Goal: Task Accomplishment & Management: Complete application form

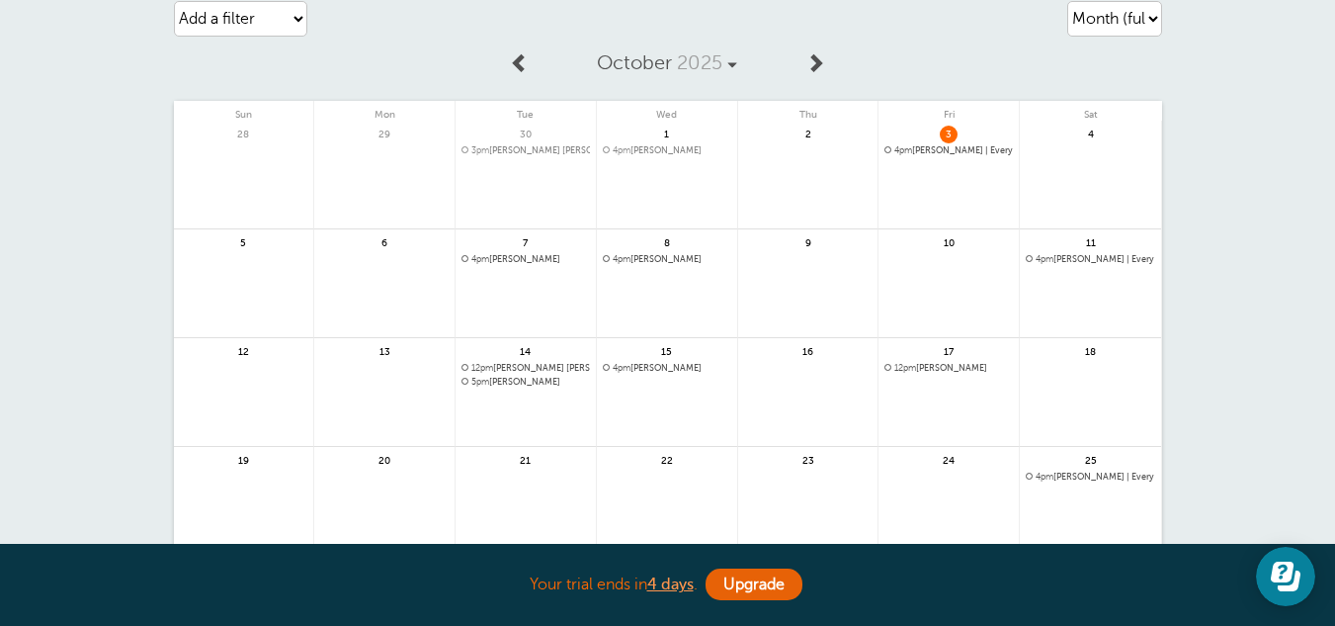
scroll to position [17, 0]
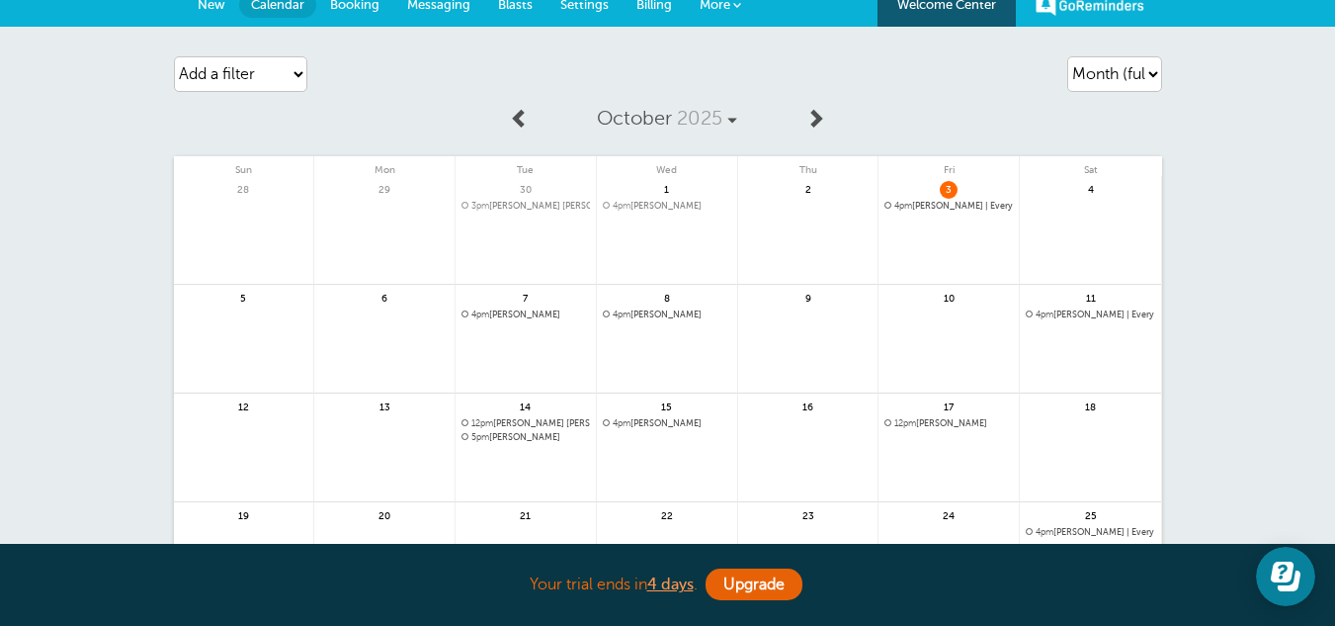
click at [399, 423] on link at bounding box center [384, 459] width 140 height 86
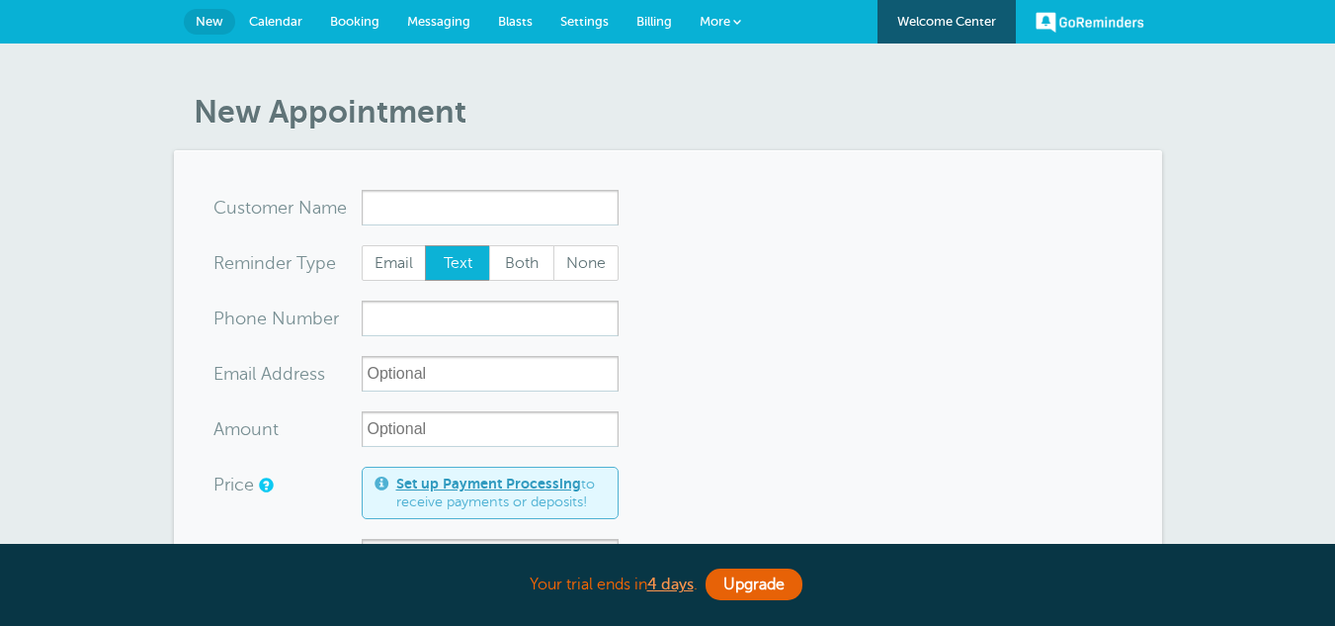
select select "162896"
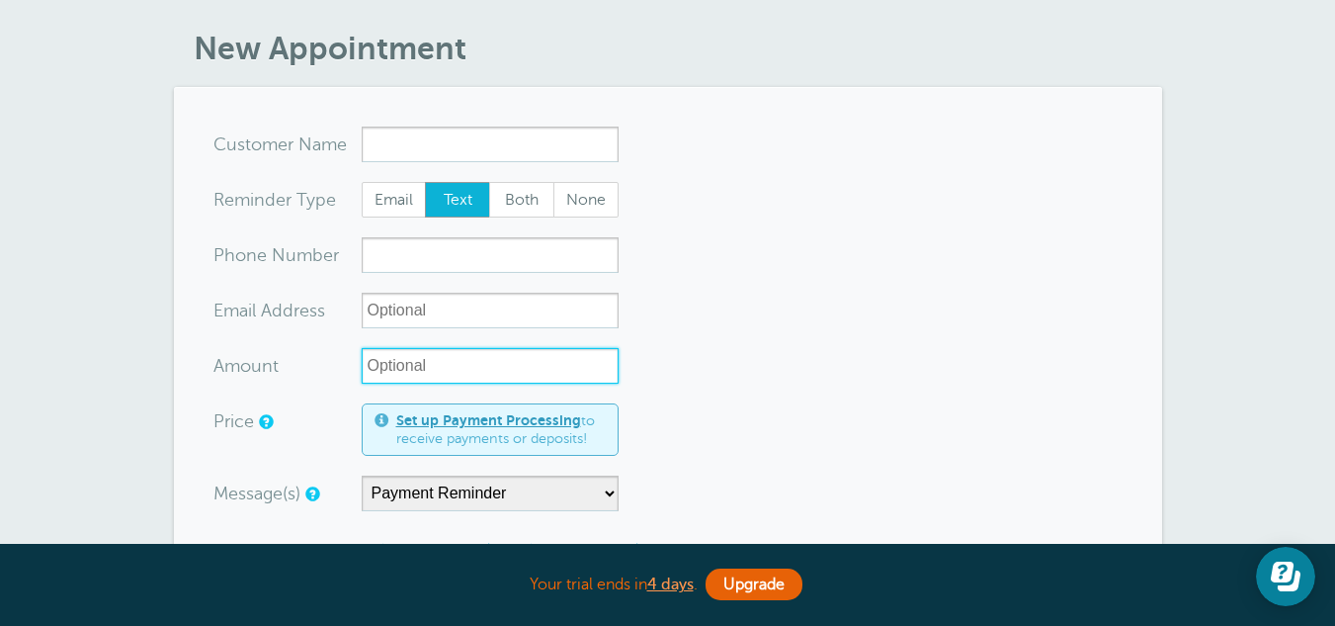
click at [413, 364] on input "Amount" at bounding box center [490, 366] width 257 height 36
type input "$191.91"
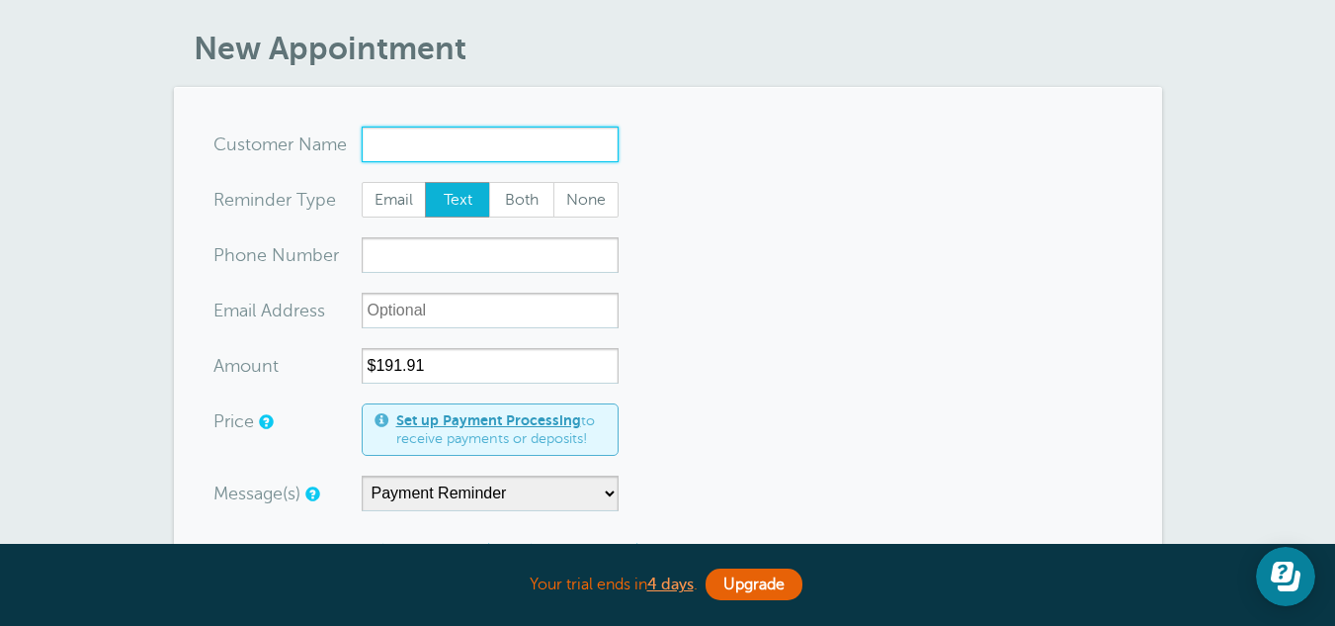
click at [423, 130] on input "x-no-autofill" at bounding box center [490, 145] width 257 height 36
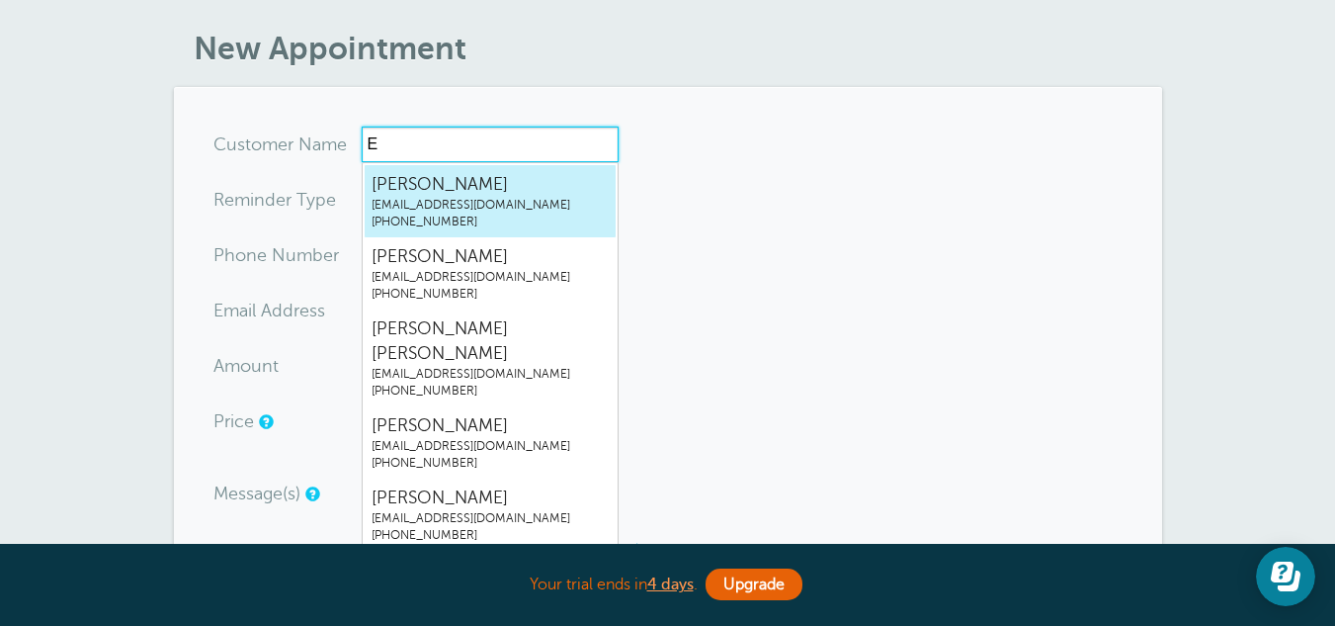
type input "En"
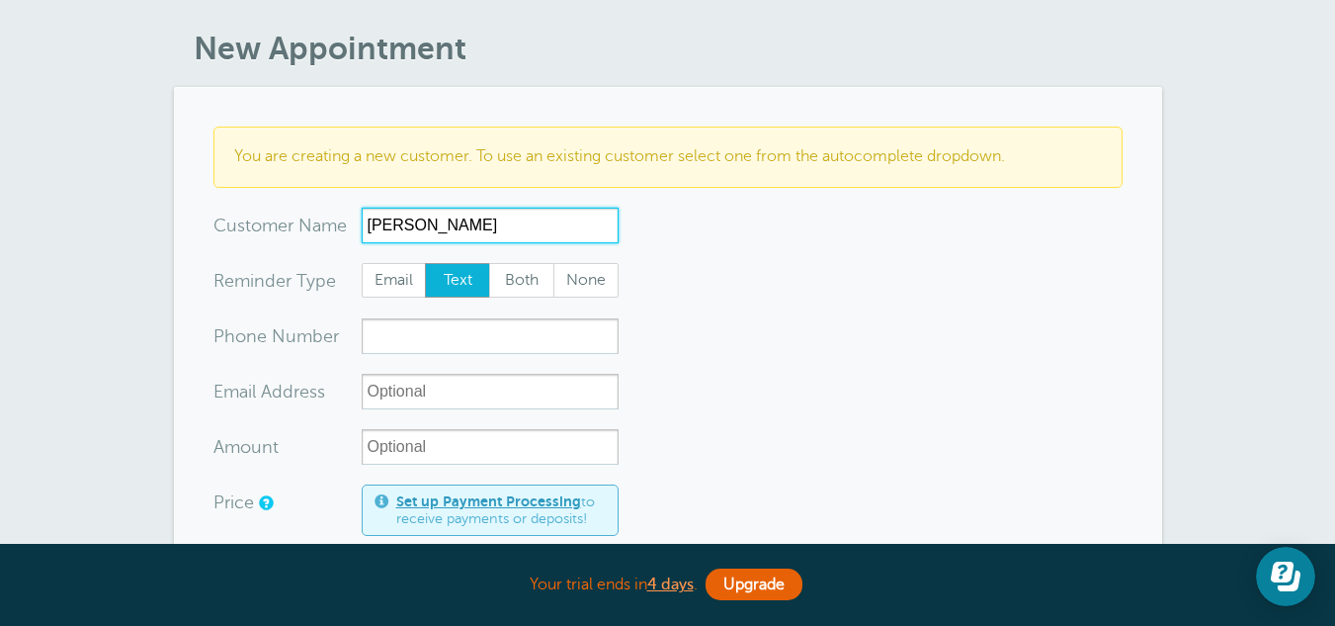
type input "Engell"
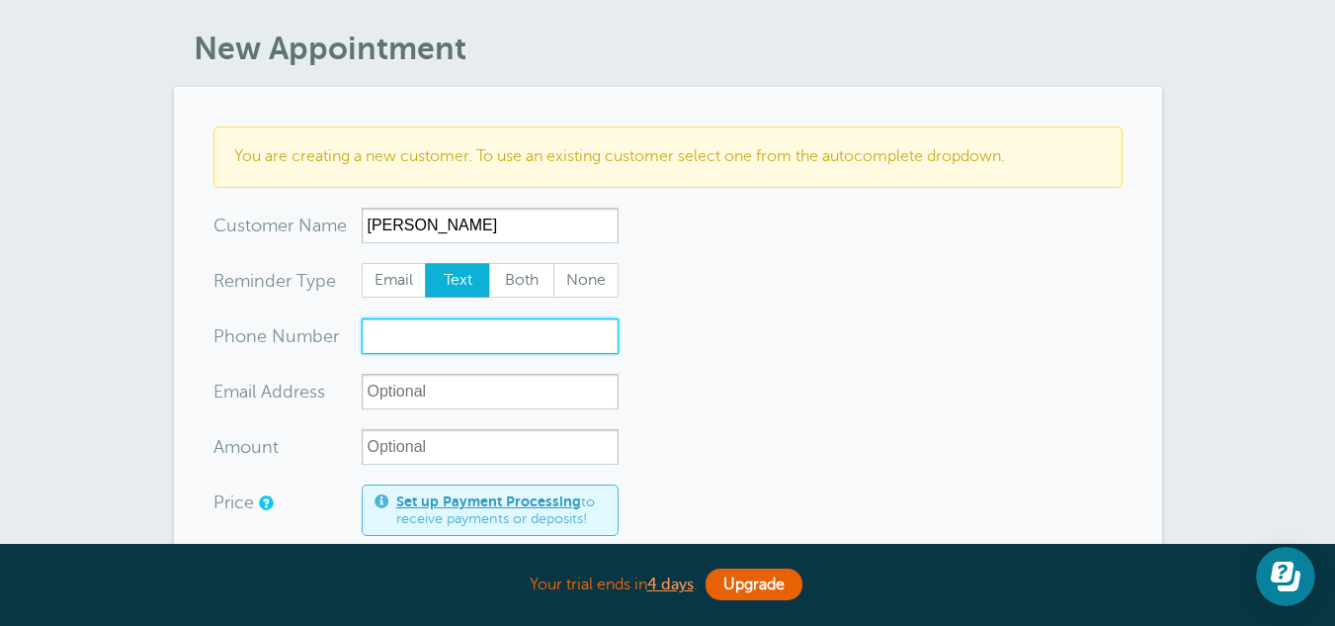
click at [418, 325] on input "xxx-no-autofill" at bounding box center [490, 336] width 257 height 36
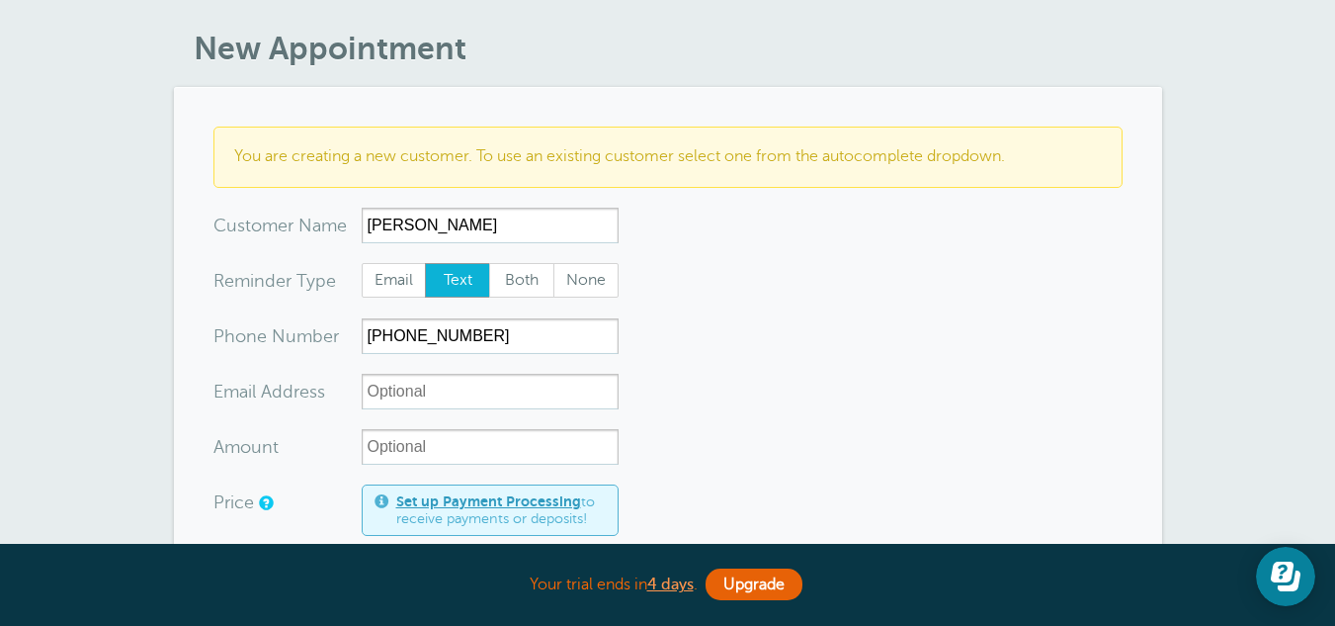
click at [467, 381] on input "xx-no-autofill" at bounding box center [490, 392] width 257 height 36
click at [429, 334] on input "(262)4672208" at bounding box center [490, 336] width 257 height 36
type input "(262)467-2208"
click at [443, 389] on input "xx-no-autofill" at bounding box center [490, 392] width 257 height 36
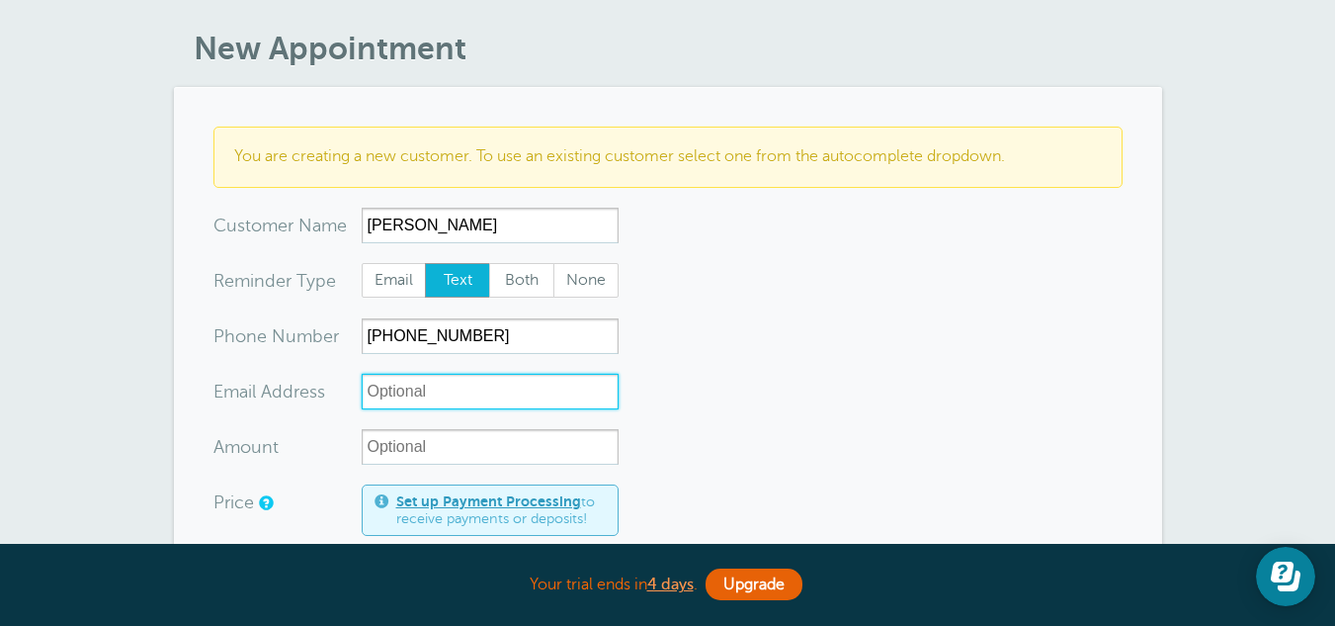
type input "V"
paste input "engellquirozjuarez@gmail.com"
type input "engellquirozjuarez@gmail.com"
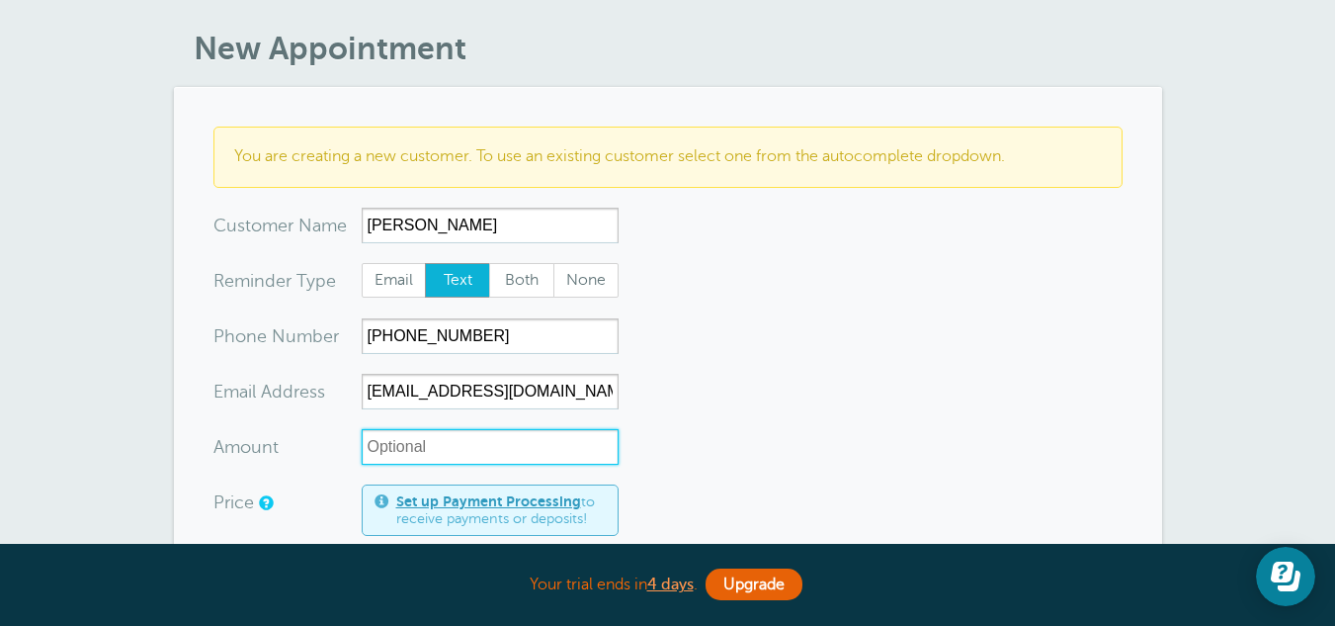
click at [422, 455] on input "Amount" at bounding box center [490, 447] width 257 height 36
type input "$191.91"
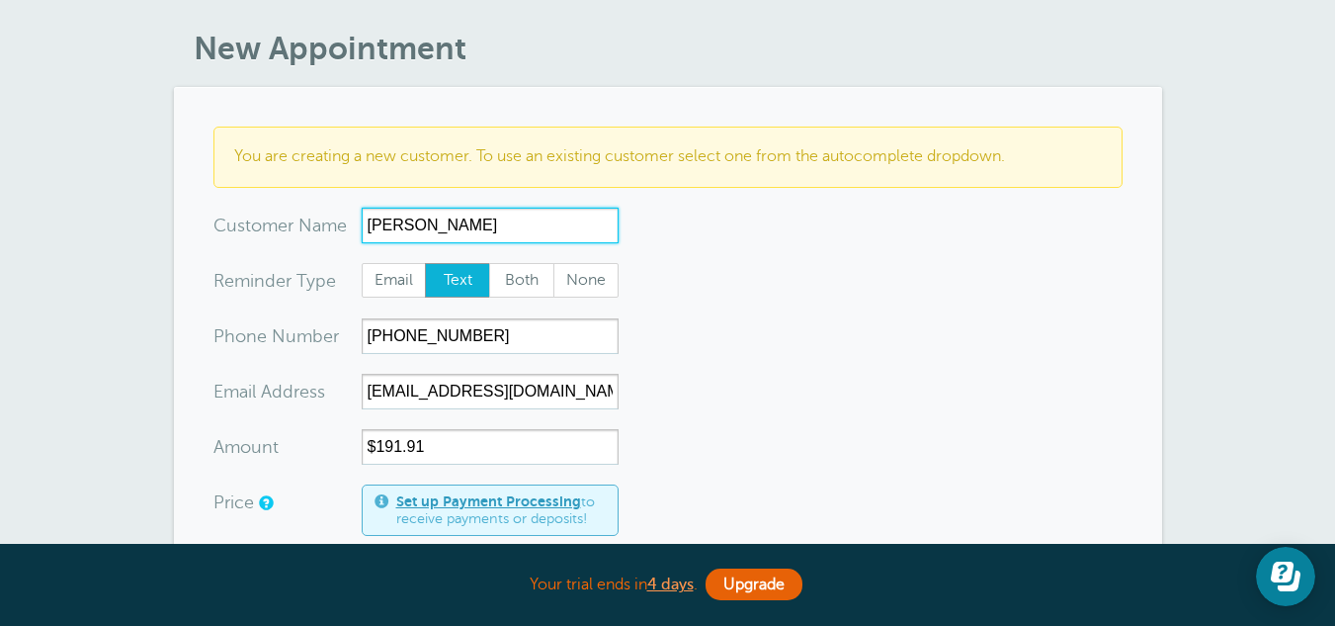
click at [451, 220] on input "Engell" at bounding box center [490, 226] width 257 height 36
type input "Engell"
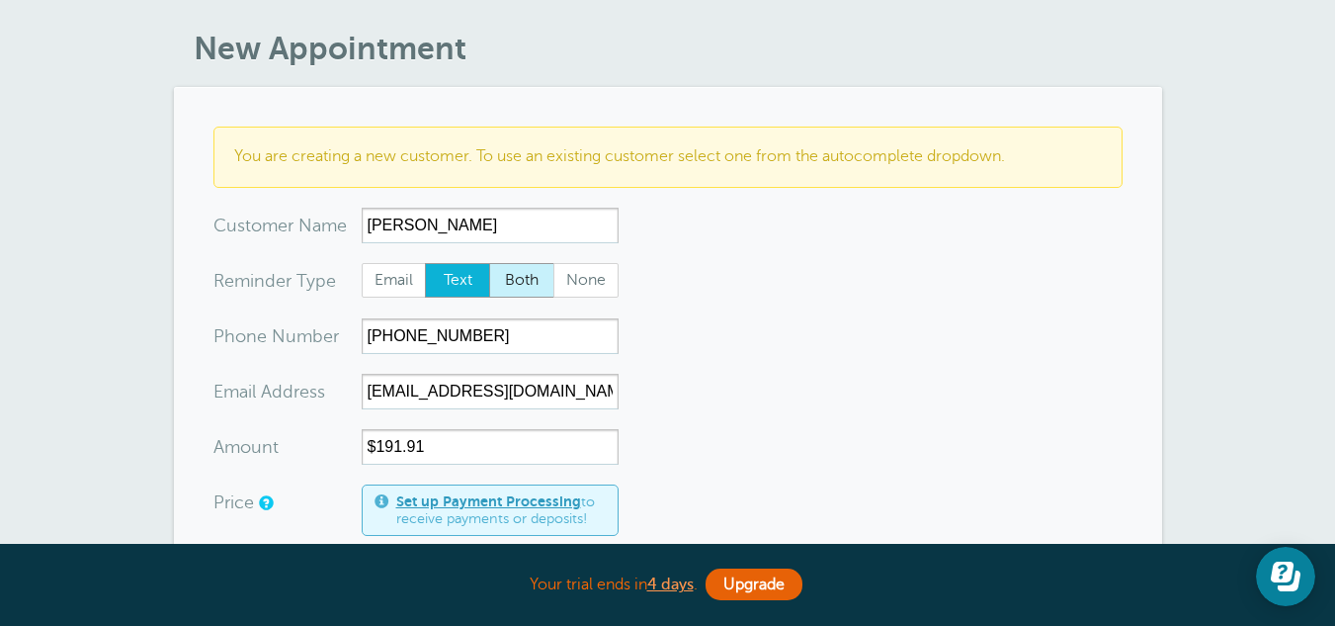
click at [504, 285] on span "Both" at bounding box center [521, 281] width 63 height 34
click at [489, 263] on input "Both" at bounding box center [488, 262] width 1 height 1
radio input "true"
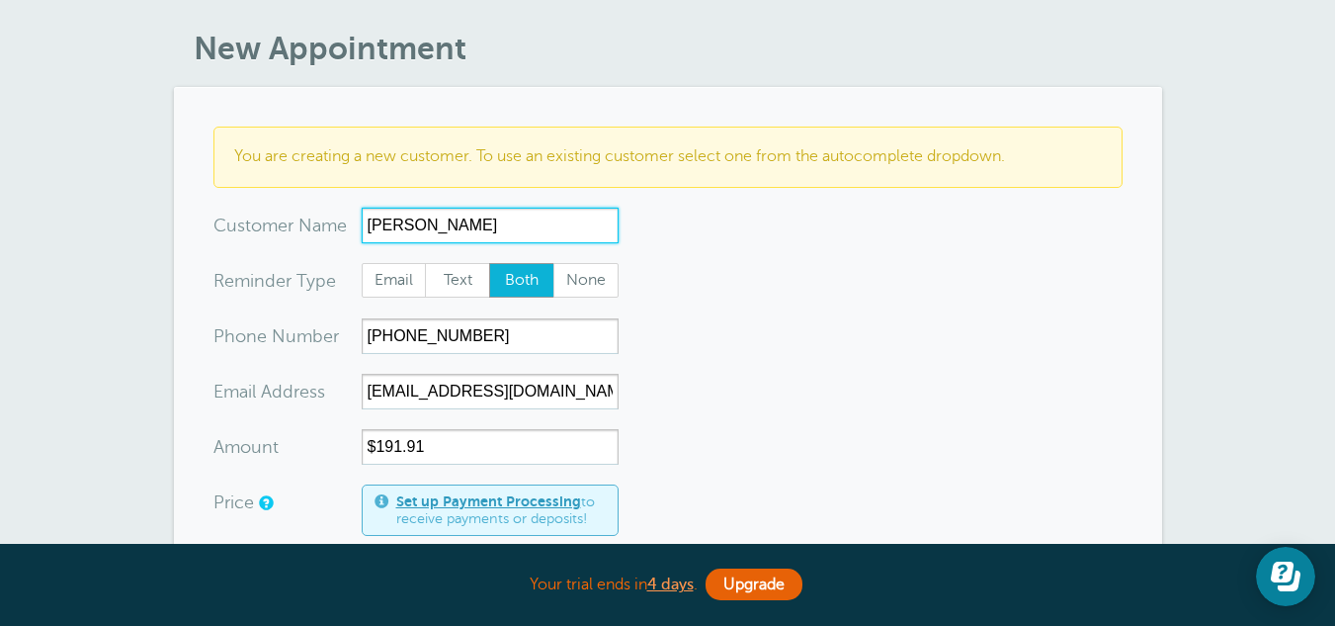
click at [444, 233] on input "Engell" at bounding box center [490, 226] width 257 height 36
type input "Engell M Quiroz Juarez"
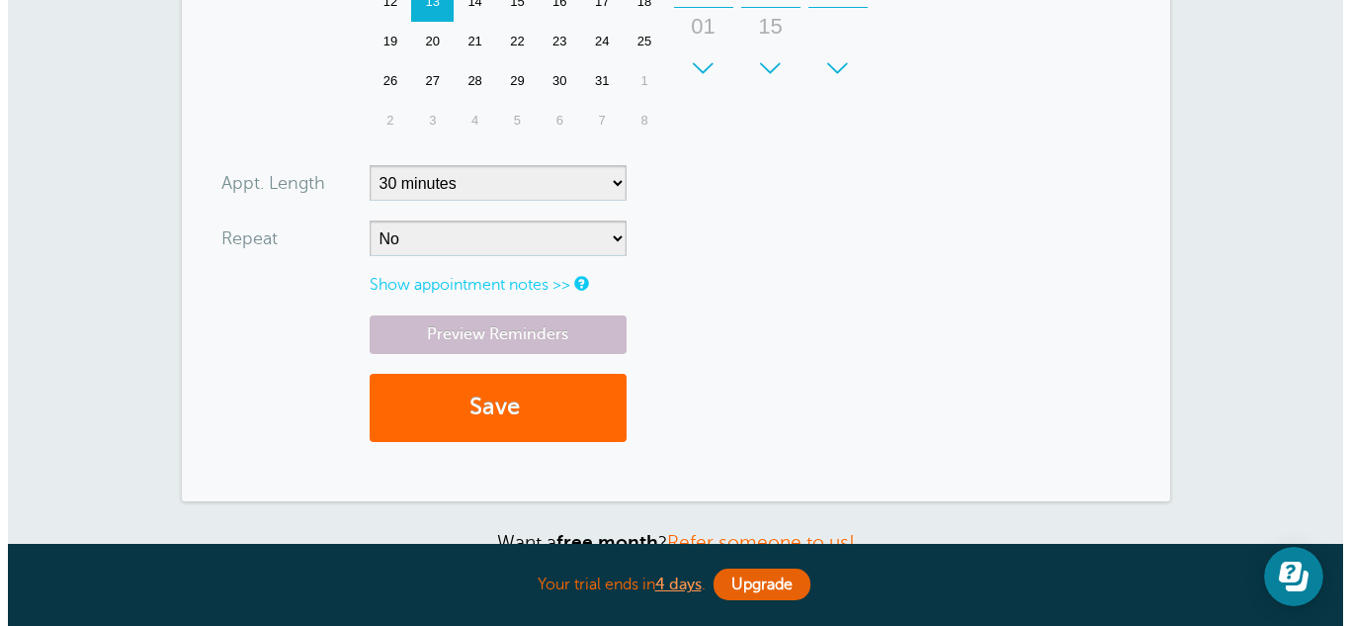
scroll to position [842, 0]
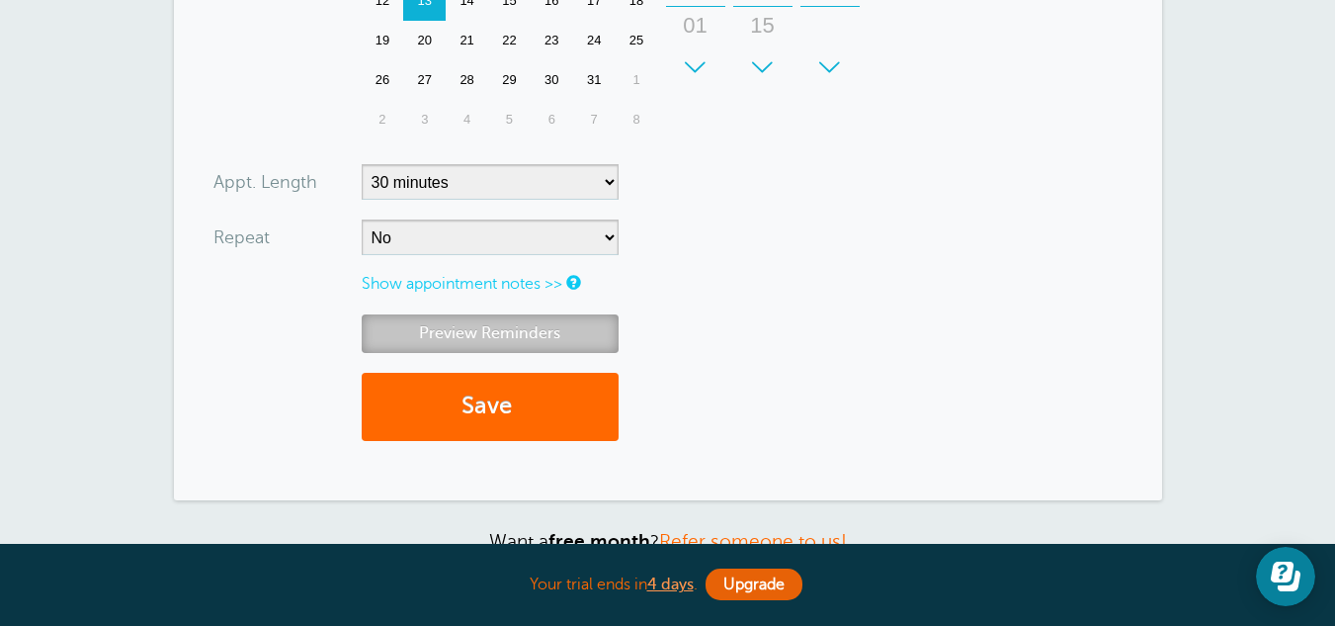
click at [521, 335] on link "Preview Reminders" at bounding box center [490, 333] width 257 height 39
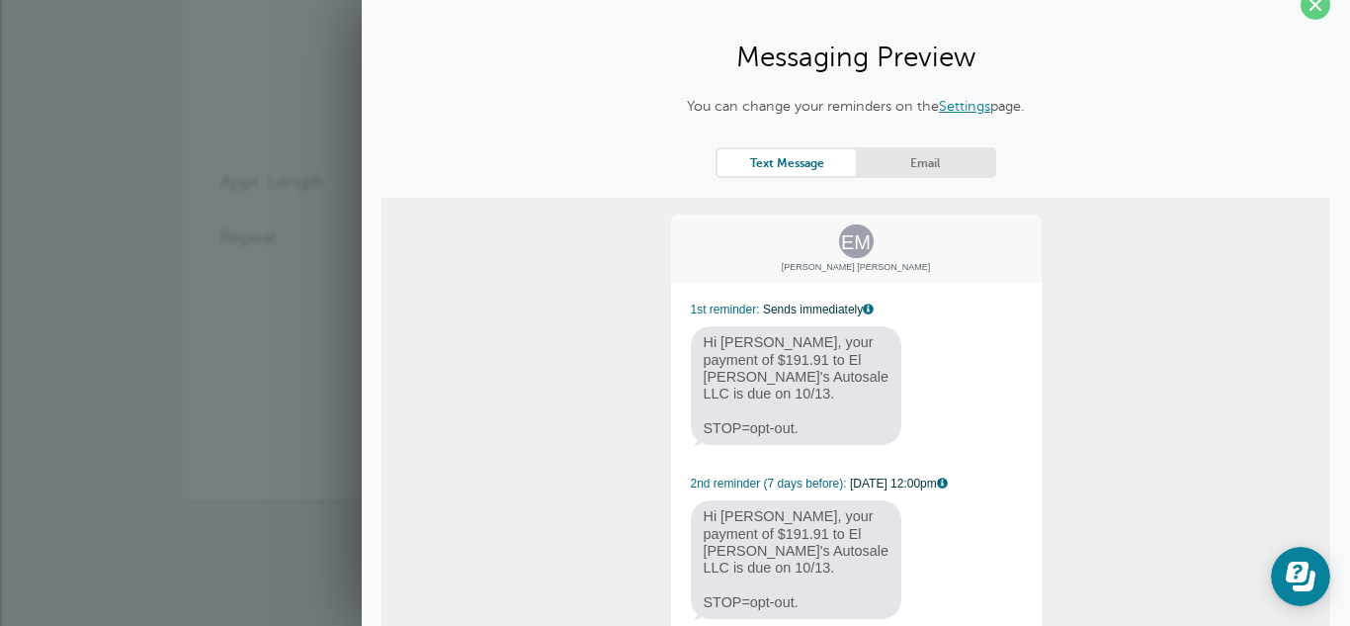
scroll to position [29, 0]
click at [938, 156] on link "Email" at bounding box center [925, 163] width 138 height 27
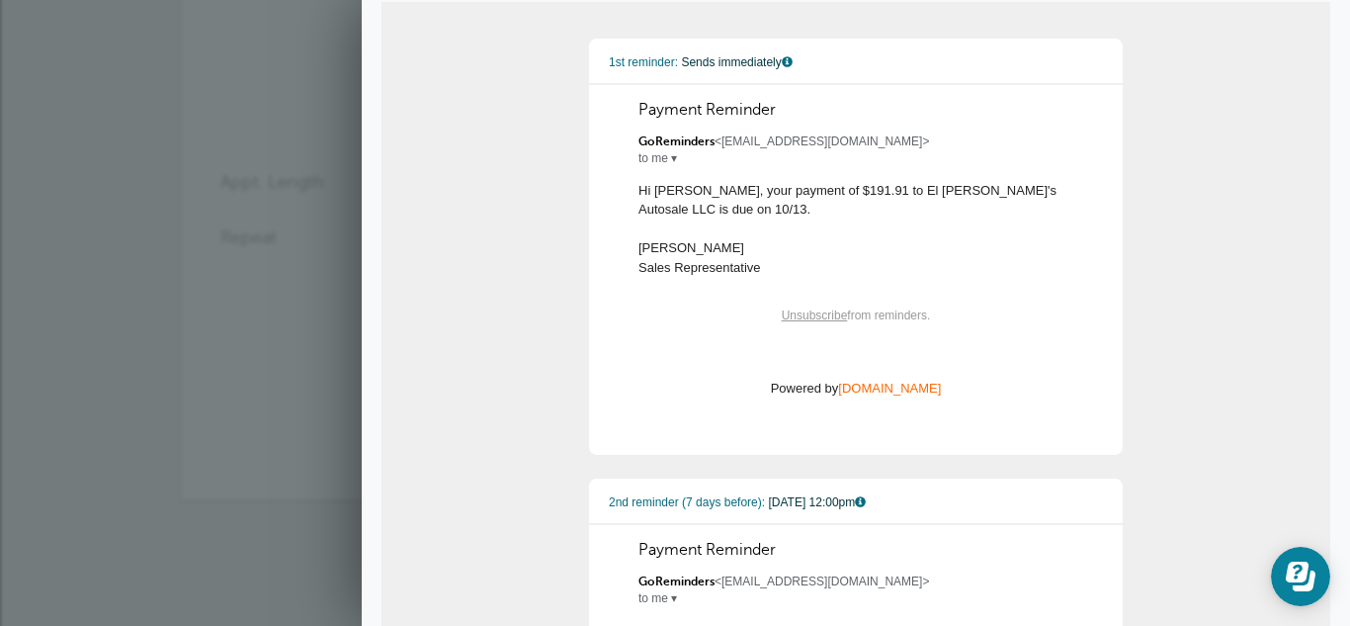
scroll to position [62, 0]
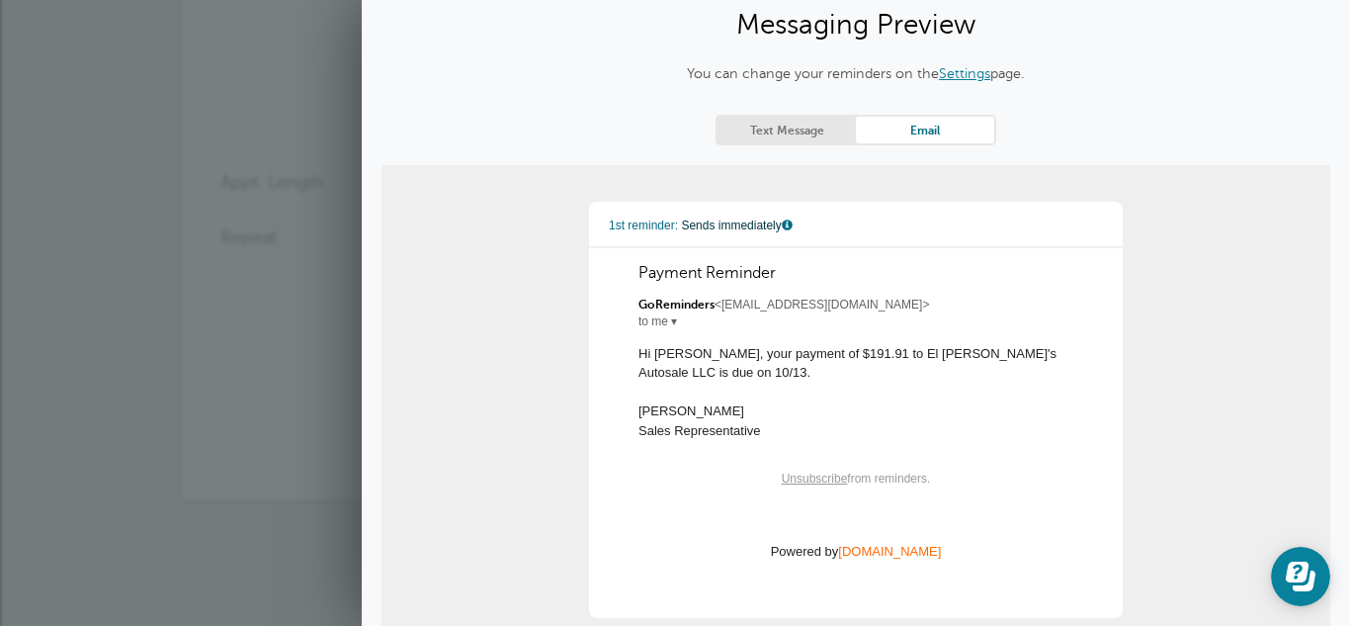
click at [786, 139] on link "Text Message" at bounding box center [787, 130] width 138 height 27
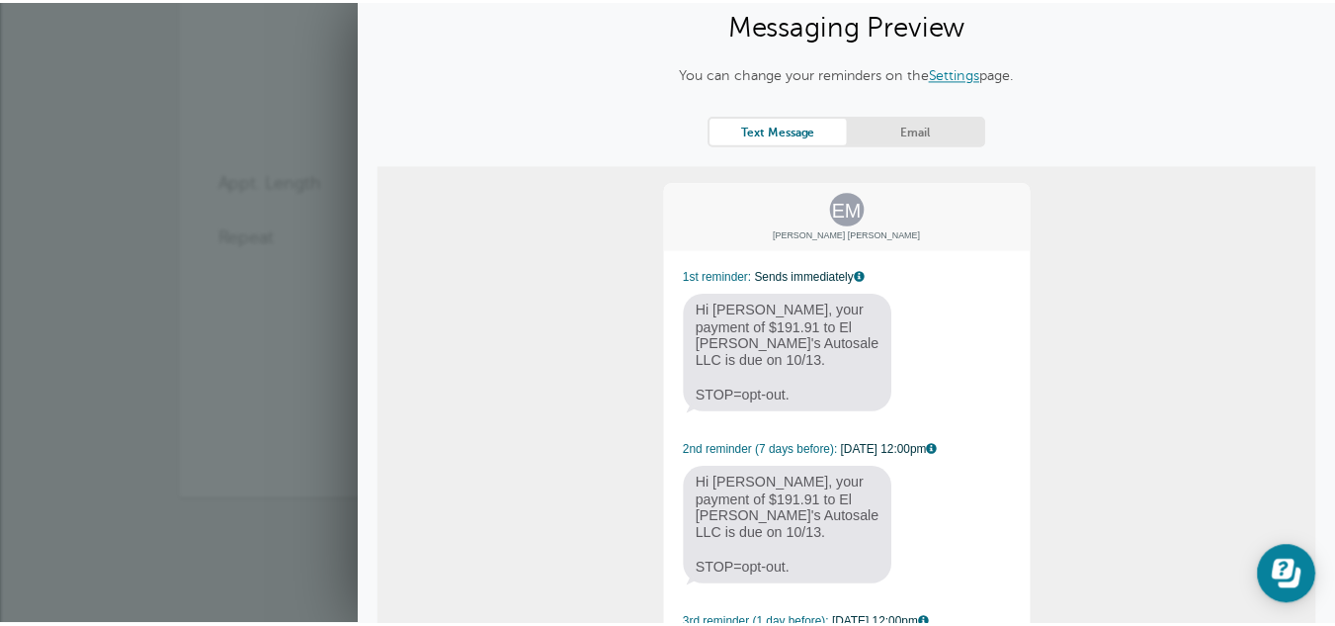
scroll to position [0, 0]
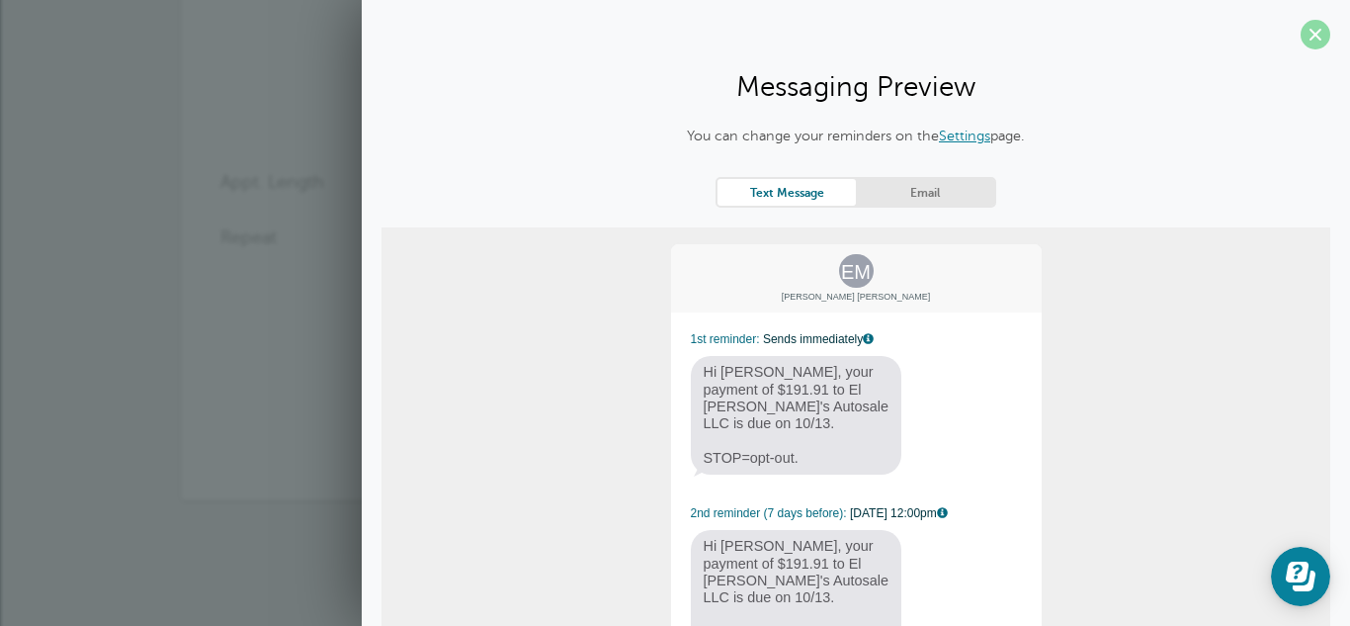
click at [1301, 43] on span at bounding box center [1316, 35] width 30 height 30
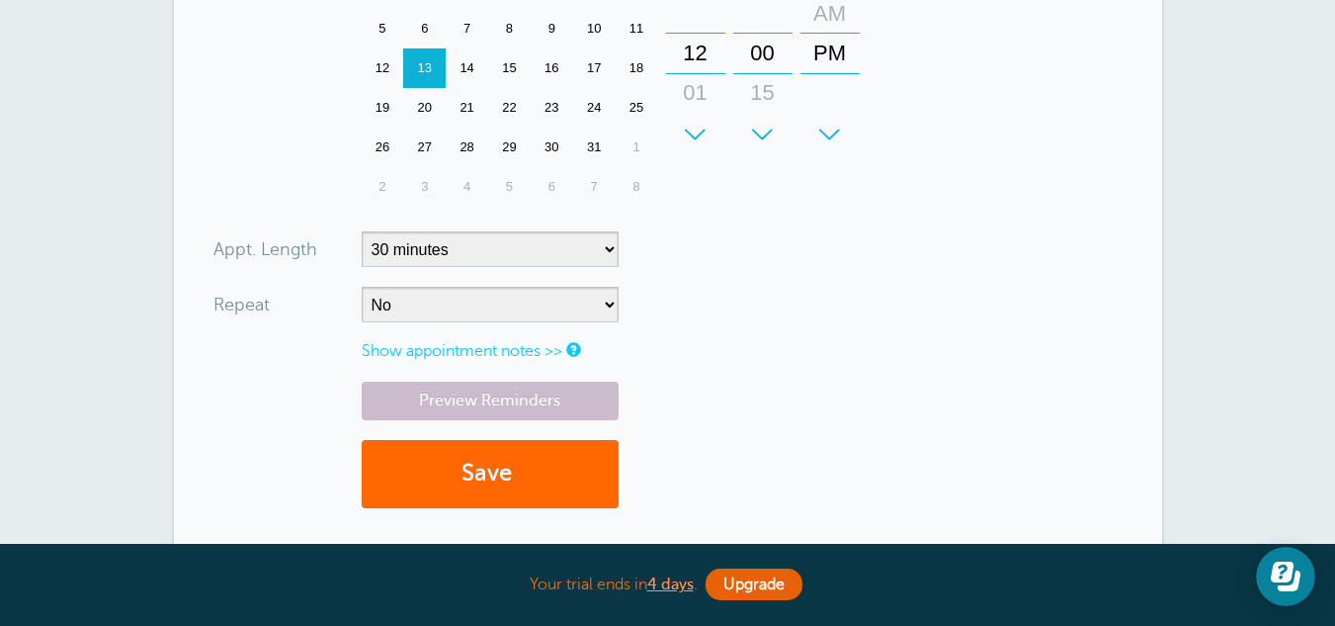
scroll to position [776, 0]
click at [518, 464] on span "submit" at bounding box center [515, 472] width 6 height 27
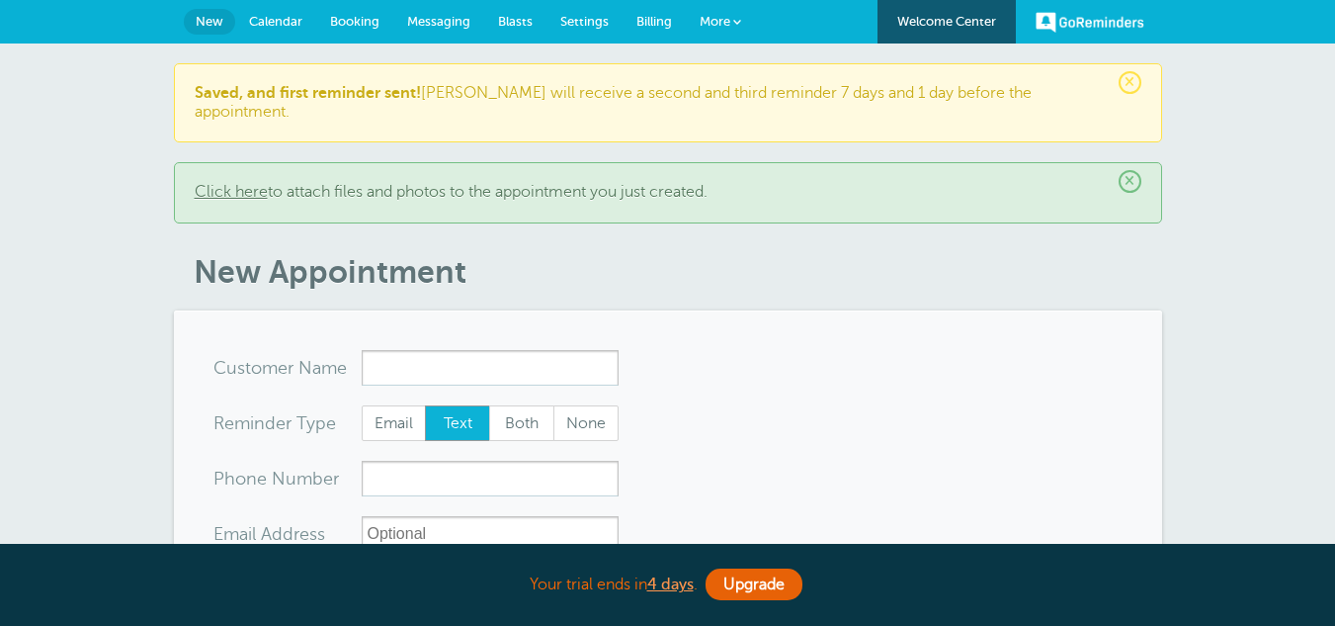
select select "162896"
